Goal: Task Accomplishment & Management: Manage account settings

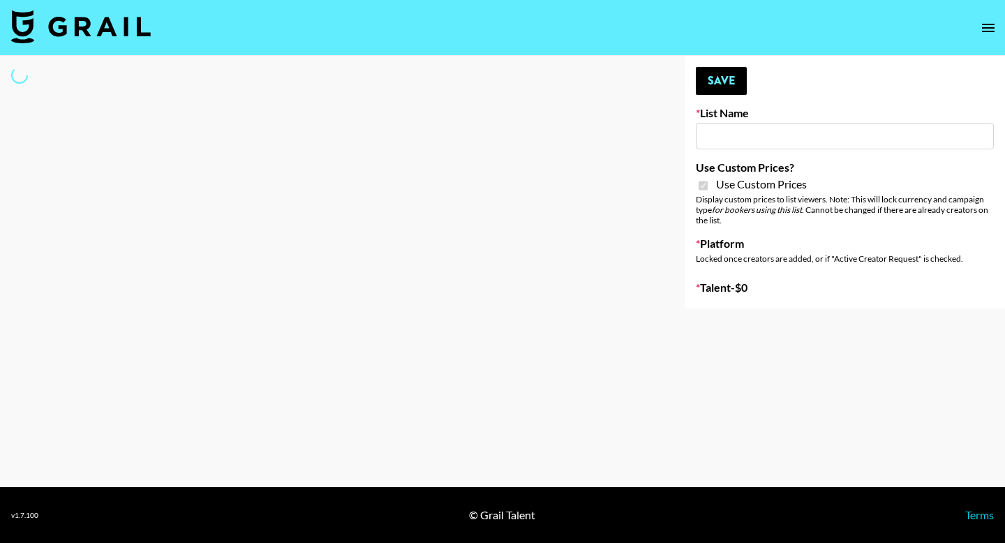
type input "Yoose (18th Sept)"
checkbox input "true"
select select "Brand"
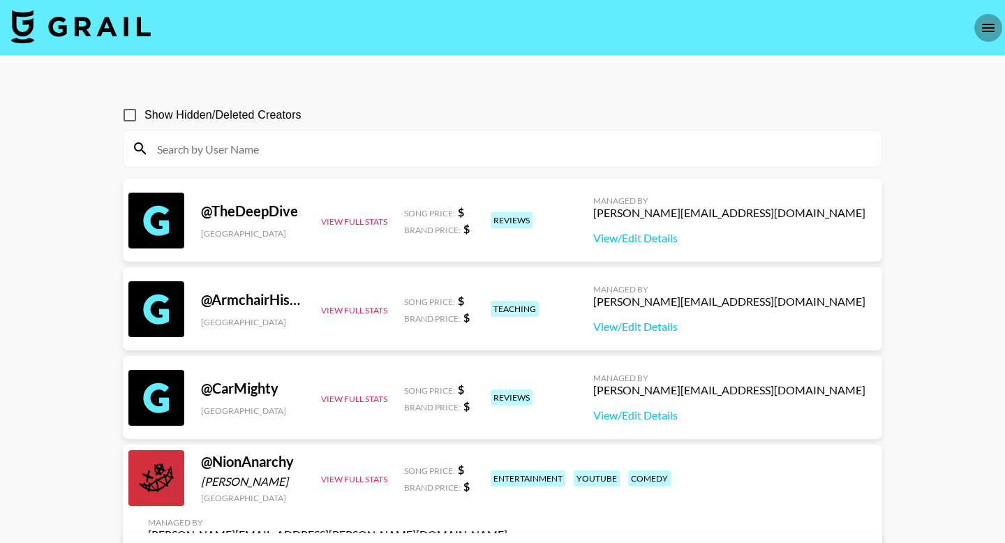
click at [984, 30] on icon "open drawer" at bounding box center [988, 28] width 13 height 8
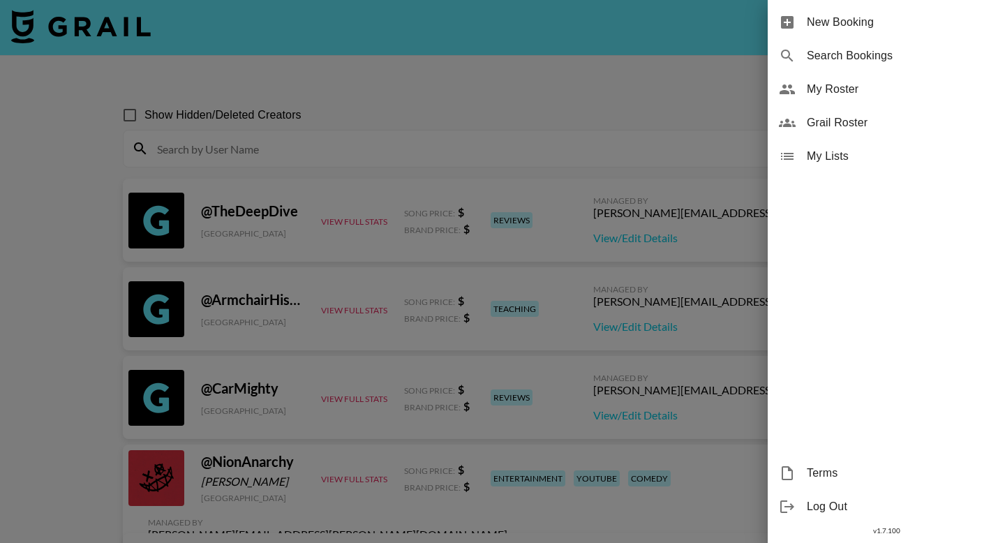
click at [871, 91] on span "My Roster" at bounding box center [900, 89] width 187 height 17
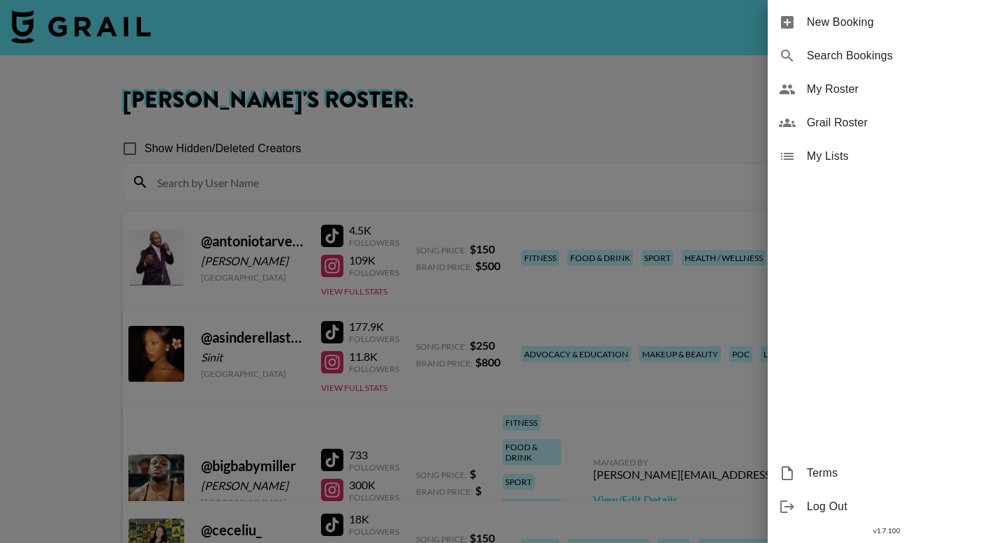
click at [485, 78] on div at bounding box center [502, 271] width 1005 height 543
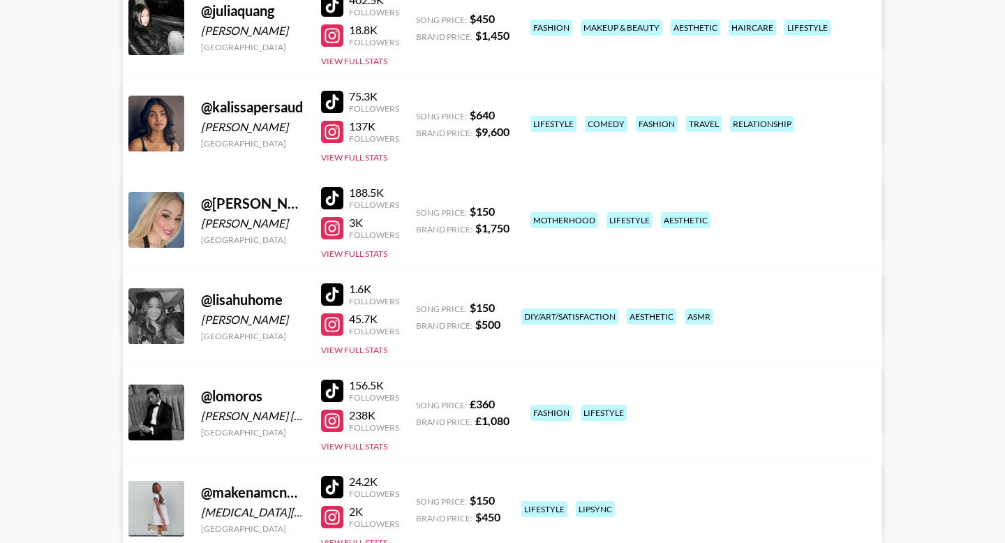
scroll to position [1403, 0]
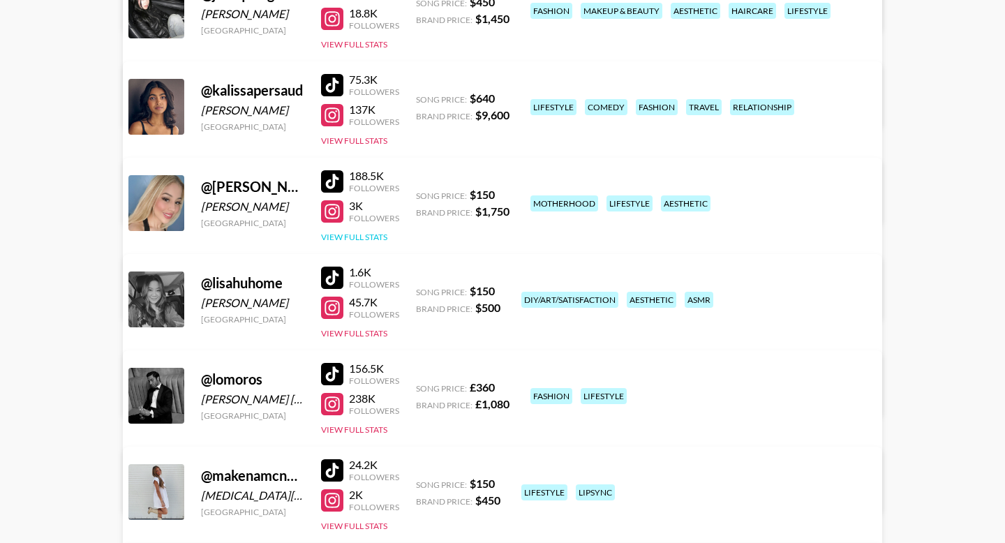
click at [353, 237] on button "View Full Stats" at bounding box center [354, 237] width 66 height 10
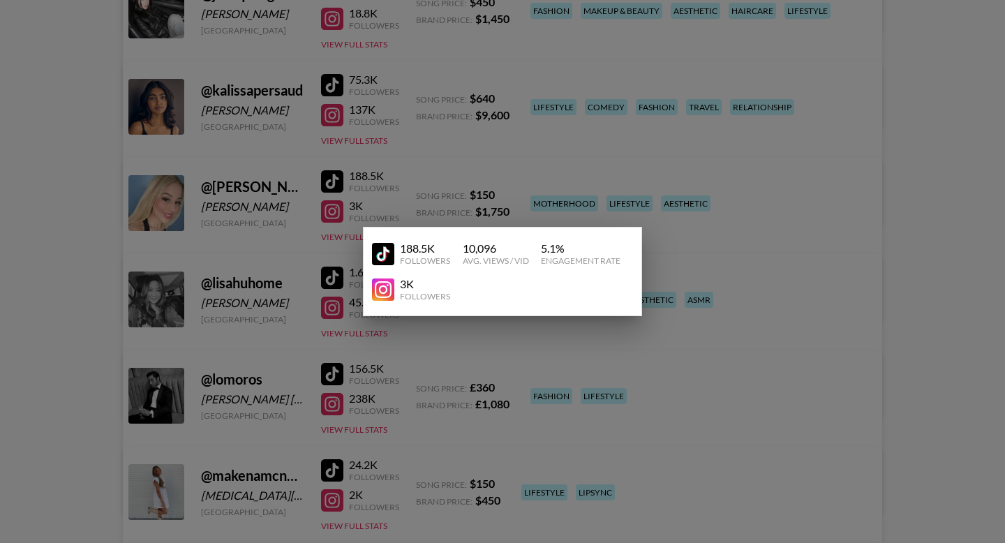
click at [430, 174] on div at bounding box center [502, 271] width 1005 height 543
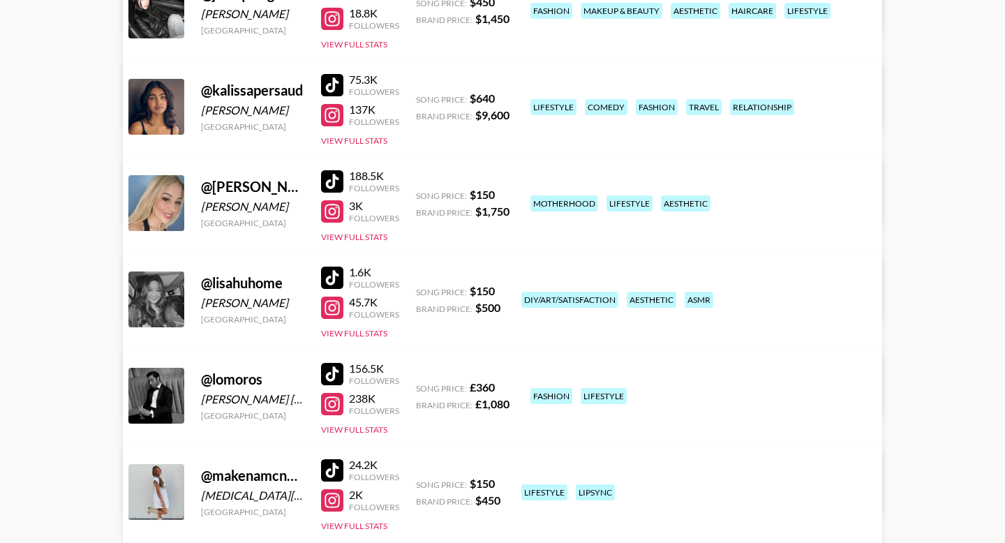
click at [327, 191] on div at bounding box center [332, 181] width 22 height 22
